Goal: Entertainment & Leisure: Consume media (video, audio)

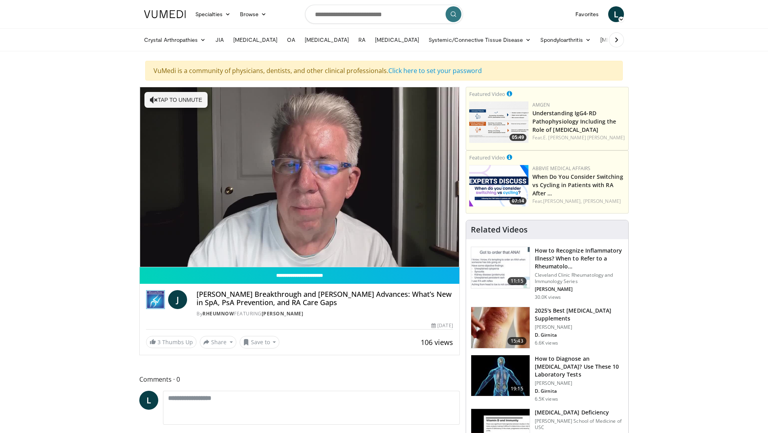
click at [162, 257] on video-js "**********" at bounding box center [300, 177] width 320 height 180
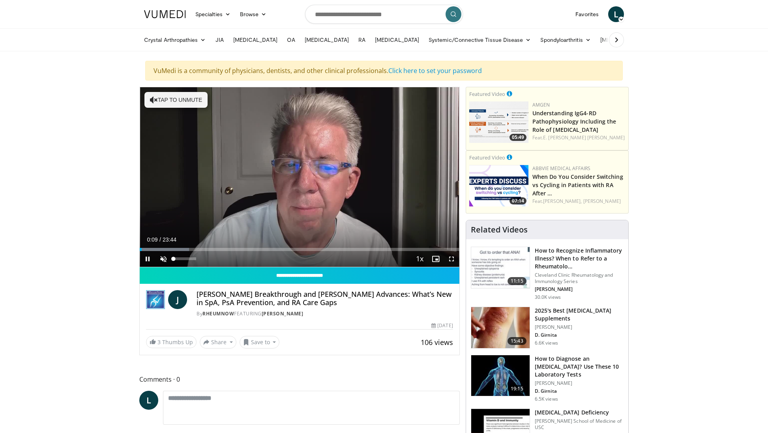
click at [162, 259] on span "Video Player" at bounding box center [164, 259] width 16 height 16
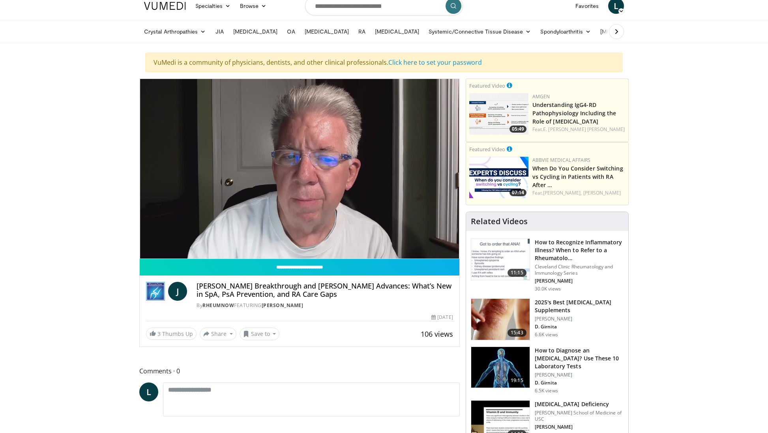
scroll to position [8, 0]
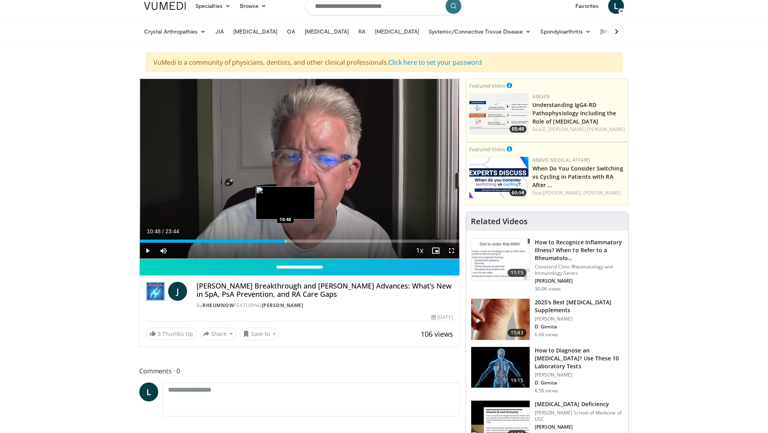
drag, startPoint x: 293, startPoint y: 242, endPoint x: 285, endPoint y: 242, distance: 7.9
click at [285, 242] on div "Progress Bar" at bounding box center [285, 241] width 1 height 3
drag, startPoint x: 285, startPoint y: 242, endPoint x: 281, endPoint y: 242, distance: 4.8
click at [281, 242] on div "Progress Bar" at bounding box center [281, 241] width 1 height 3
drag, startPoint x: 281, startPoint y: 242, endPoint x: 276, endPoint y: 242, distance: 4.8
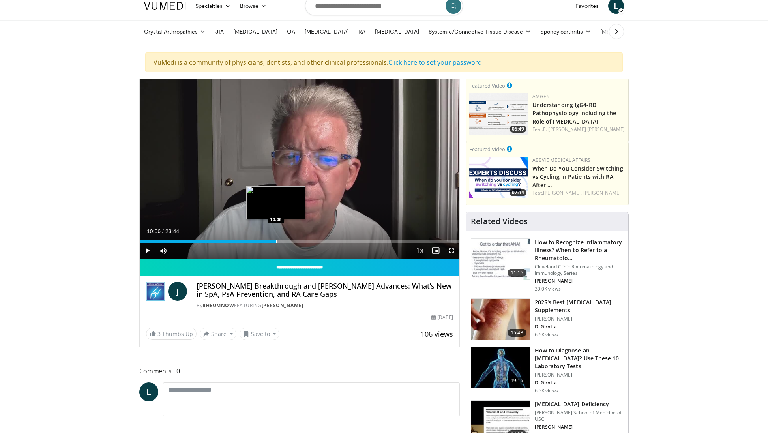
click at [276, 242] on div "Progress Bar" at bounding box center [276, 241] width 1 height 3
drag, startPoint x: 276, startPoint y: 242, endPoint x: 265, endPoint y: 242, distance: 10.7
click at [266, 242] on div "Progress Bar" at bounding box center [266, 241] width 1 height 3
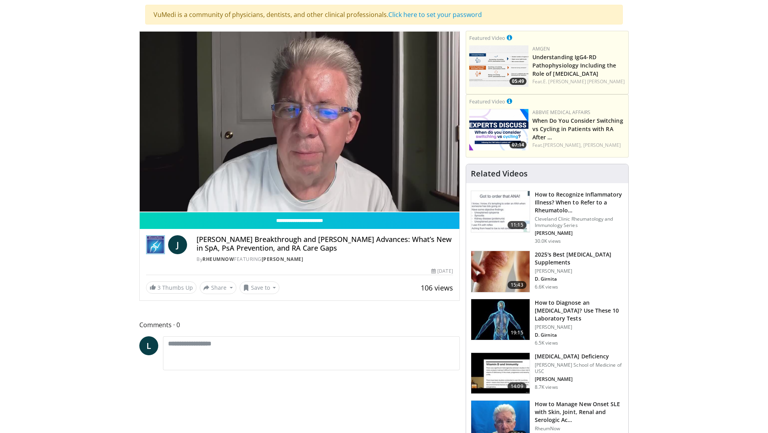
scroll to position [54, 0]
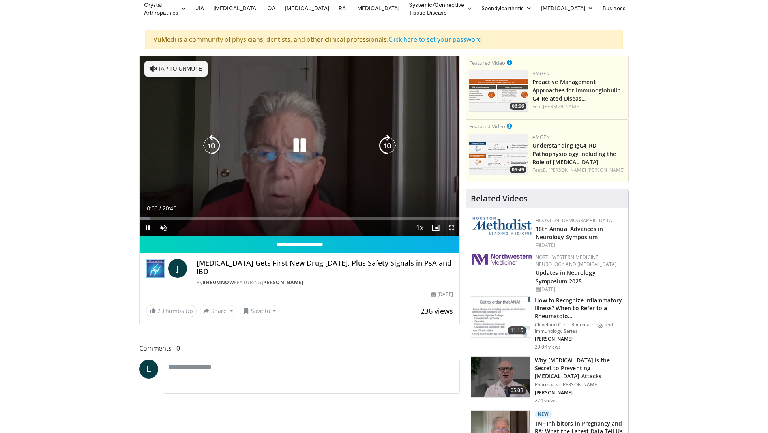
scroll to position [32, 0]
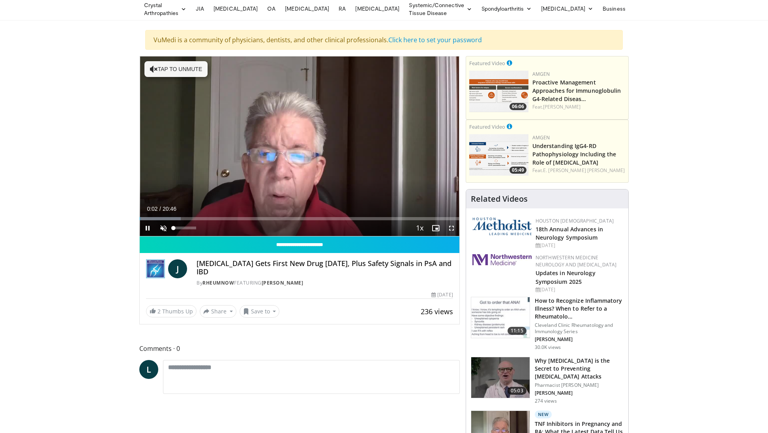
click at [161, 226] on span "Video Player" at bounding box center [164, 228] width 16 height 16
